Goal: Information Seeking & Learning: Learn about a topic

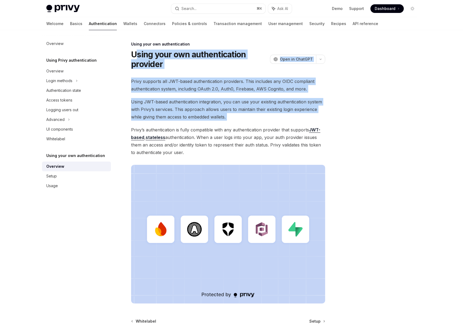
drag, startPoint x: 135, startPoint y: 56, endPoint x: 237, endPoint y: 121, distance: 121.4
click at [237, 121] on div "Using your own authentication Using your own authentication provider OpenAI Ope…" at bounding box center [177, 212] width 297 height 342
click at [237, 121] on div "Privy supports all JWT-based authentication providers. This includes any OIDC c…" at bounding box center [228, 191] width 194 height 226
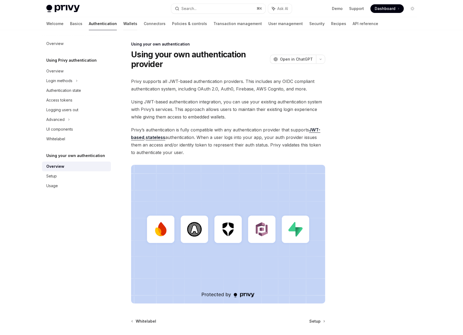
click at [123, 23] on link "Wallets" at bounding box center [130, 23] width 14 height 13
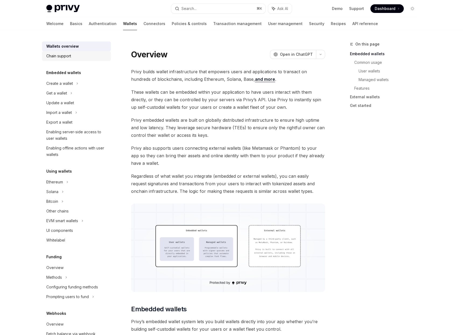
click at [68, 57] on div "Chain support" at bounding box center [58, 56] width 25 height 6
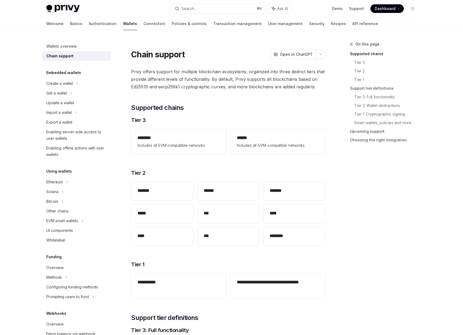
click at [172, 74] on span "Privy offers support for multiple blockchain ecosystems, organized into three d…" at bounding box center [228, 79] width 194 height 23
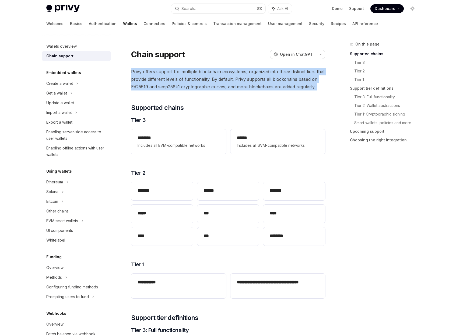
click at [172, 74] on span "Privy offers support for multiple blockchain ecosystems, organized into three d…" at bounding box center [228, 79] width 194 height 23
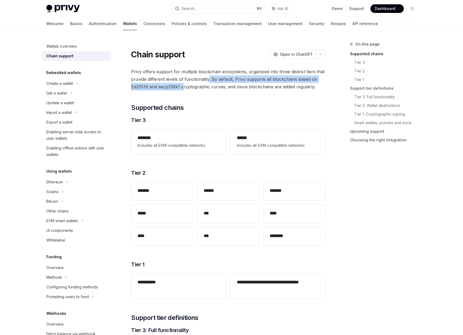
drag, startPoint x: 209, startPoint y: 78, endPoint x: 184, endPoint y: 86, distance: 26.1
click at [184, 86] on span "Privy offers support for multiple blockchain ecosystems, organized into three d…" at bounding box center [228, 79] width 194 height 23
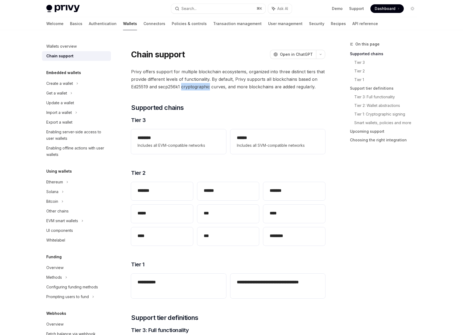
click at [184, 86] on span "Privy offers support for multiple blockchain ecosystems, organized into three d…" at bounding box center [228, 79] width 194 height 23
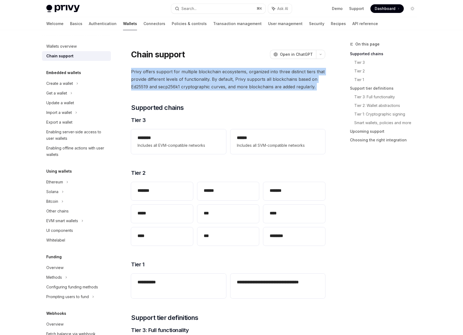
click at [184, 86] on span "Privy offers support for multiple blockchain ecosystems, organized into three d…" at bounding box center [228, 79] width 194 height 23
drag, startPoint x: 240, startPoint y: 83, endPoint x: 238, endPoint y: 86, distance: 3.8
click at [238, 86] on span "Privy offers support for multiple blockchain ecosystems, organized into three d…" at bounding box center [228, 79] width 194 height 23
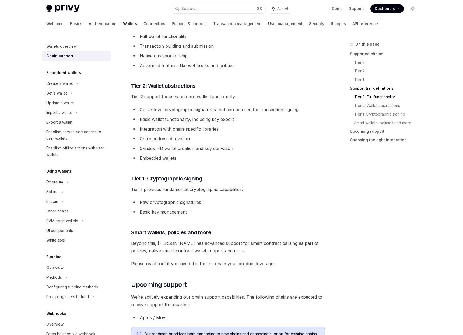
scroll to position [374, 0]
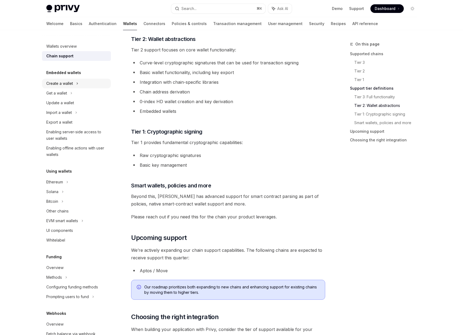
click at [68, 85] on div "Create a wallet" at bounding box center [59, 83] width 27 height 6
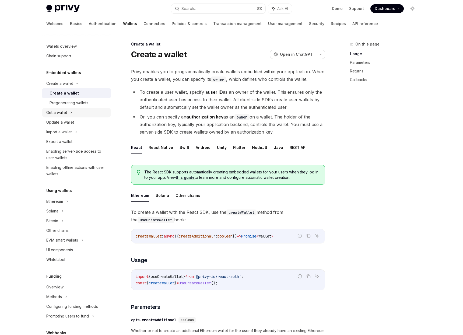
click at [64, 111] on div "Get a wallet" at bounding box center [56, 112] width 21 height 6
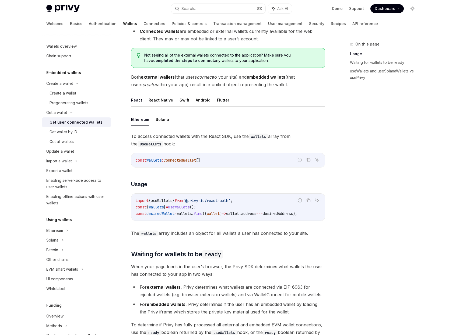
scroll to position [101, 0]
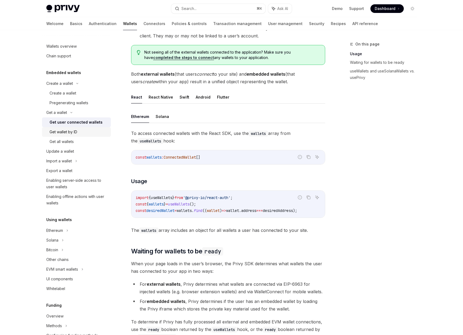
click at [81, 133] on div "Get wallet by ID" at bounding box center [79, 132] width 58 height 6
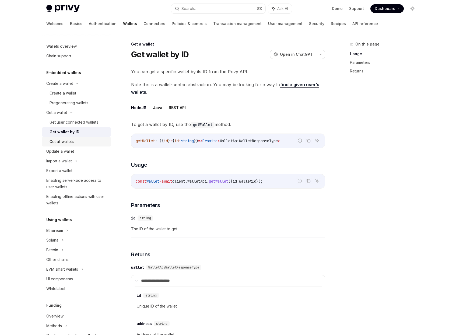
click at [81, 140] on div "Get all wallets" at bounding box center [79, 141] width 58 height 6
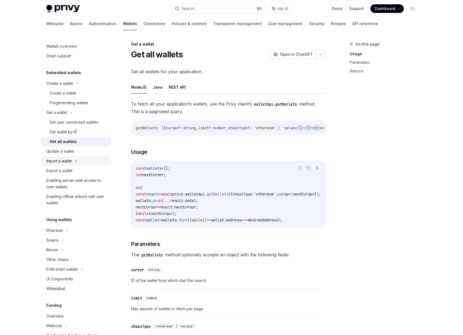
click at [90, 159] on div "Import a wallet" at bounding box center [76, 161] width 69 height 10
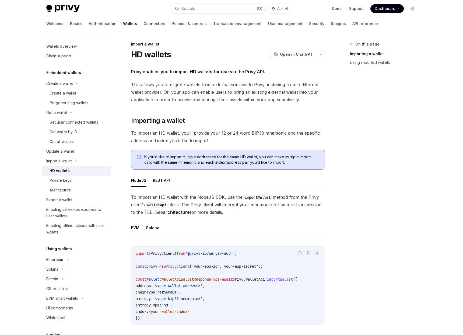
click at [75, 171] on div "HD wallets" at bounding box center [79, 170] width 58 height 6
click at [73, 180] on div "Private keys" at bounding box center [79, 180] width 58 height 6
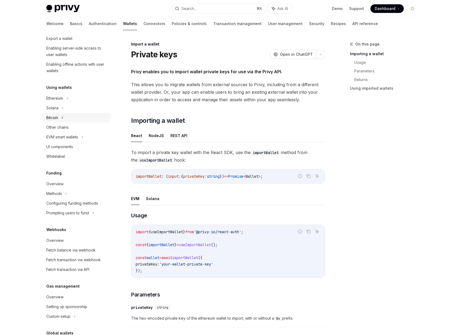
scroll to position [194, 0]
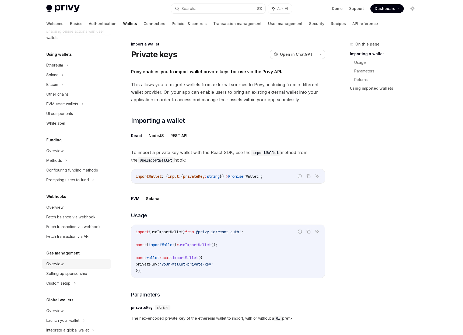
click at [61, 264] on div "Overview" at bounding box center [54, 264] width 17 height 6
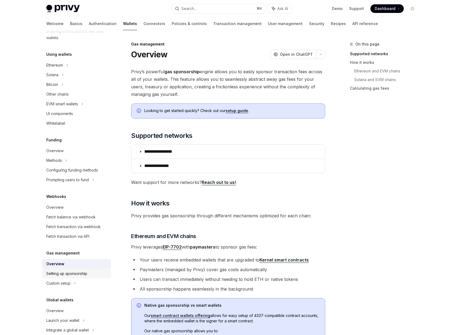
click at [63, 272] on div "Setting up sponsorship" at bounding box center [66, 273] width 41 height 6
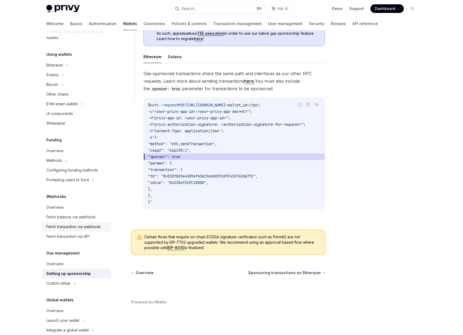
scroll to position [205, 0]
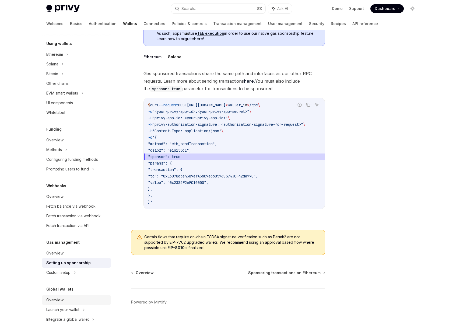
click at [60, 304] on link "Overview" at bounding box center [76, 300] width 69 height 10
type textarea "*"
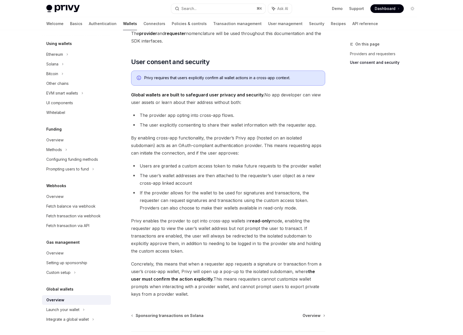
scroll to position [348, 0]
